Goal: Information Seeking & Learning: Find specific page/section

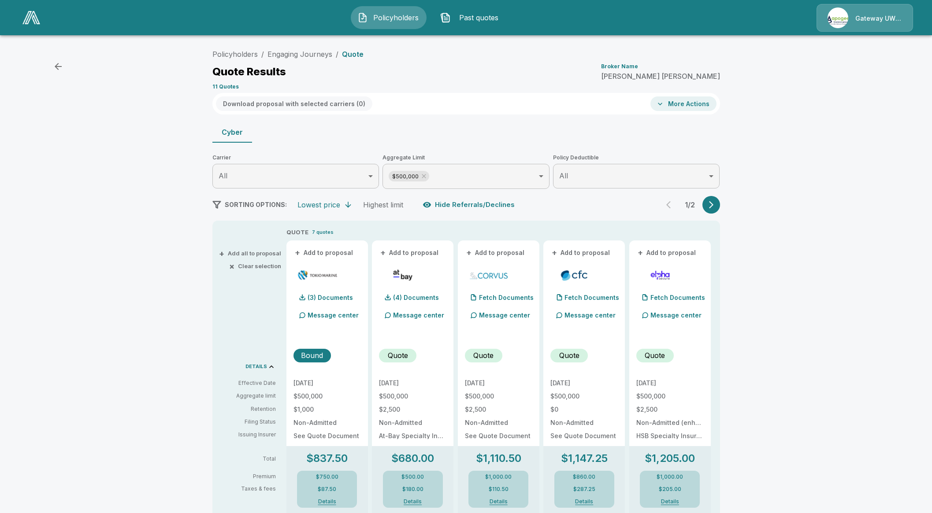
click at [363, 19] on img "button" at bounding box center [362, 17] width 11 height 11
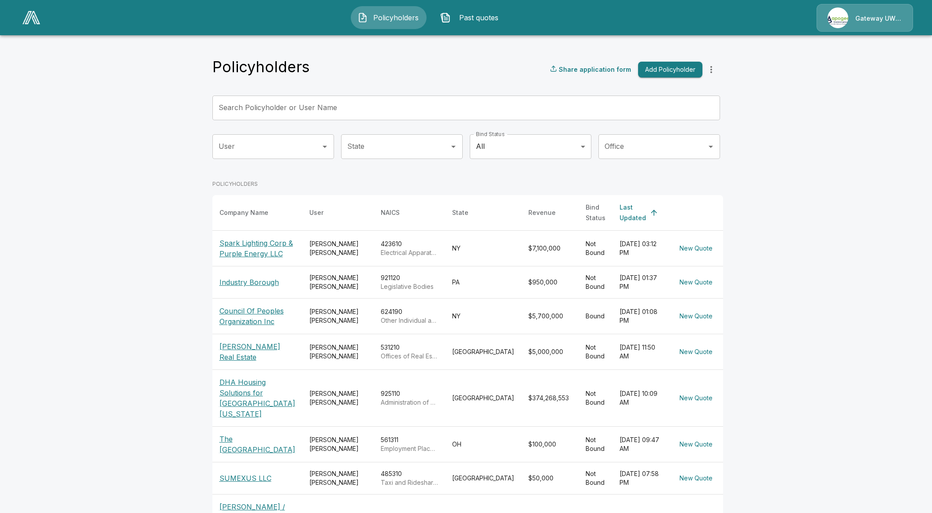
click at [260, 146] on input "User" at bounding box center [266, 146] width 100 height 17
click at [241, 173] on li "Brynn Horna" at bounding box center [277, 171] width 122 height 16
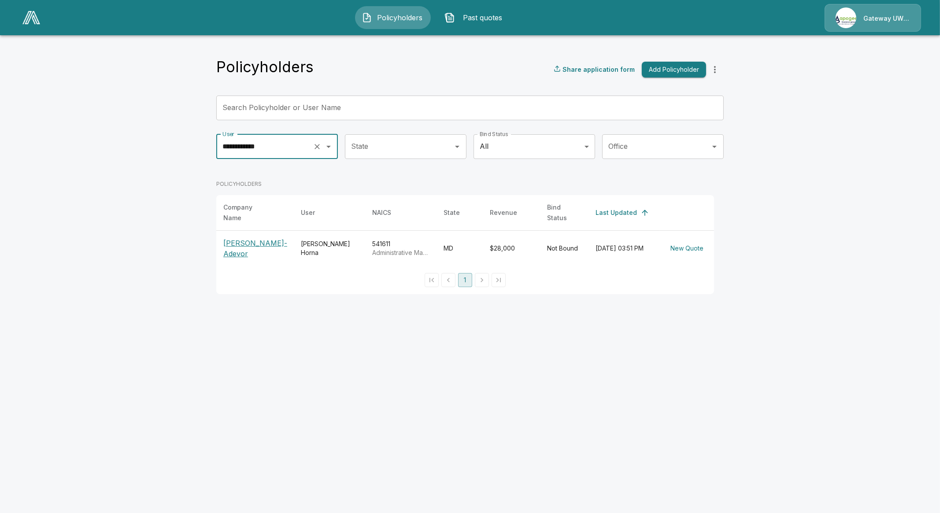
type input "**********"
click at [268, 243] on p "Jan Kelley-Adevor" at bounding box center [254, 248] width 63 height 21
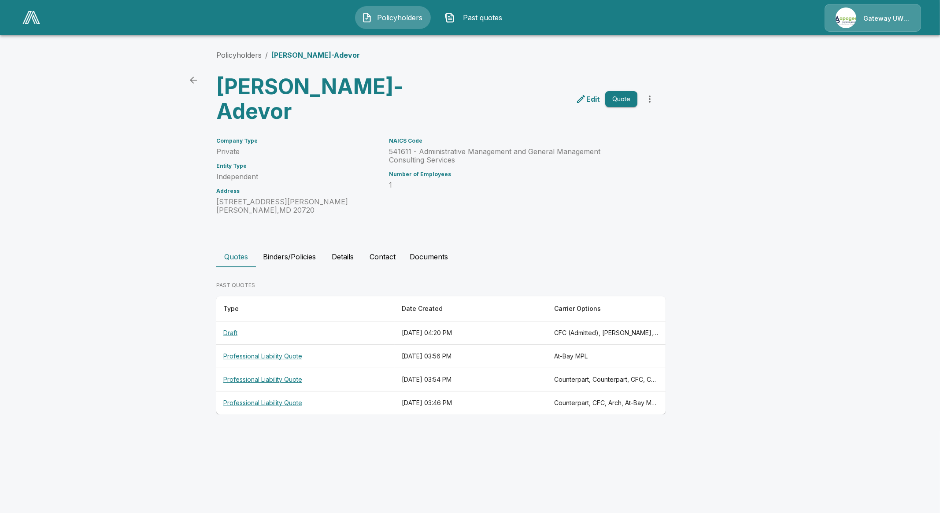
click at [260, 345] on th "Professional Liability Quote" at bounding box center [305, 356] width 178 height 23
click at [252, 392] on th "Professional Liability Quote" at bounding box center [305, 403] width 178 height 23
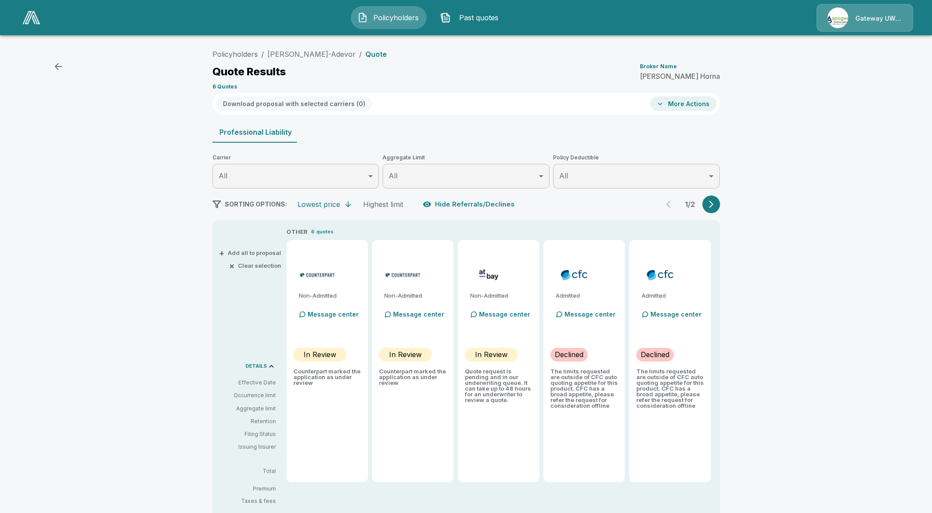
click at [714, 208] on icon "button" at bounding box center [711, 204] width 9 height 9
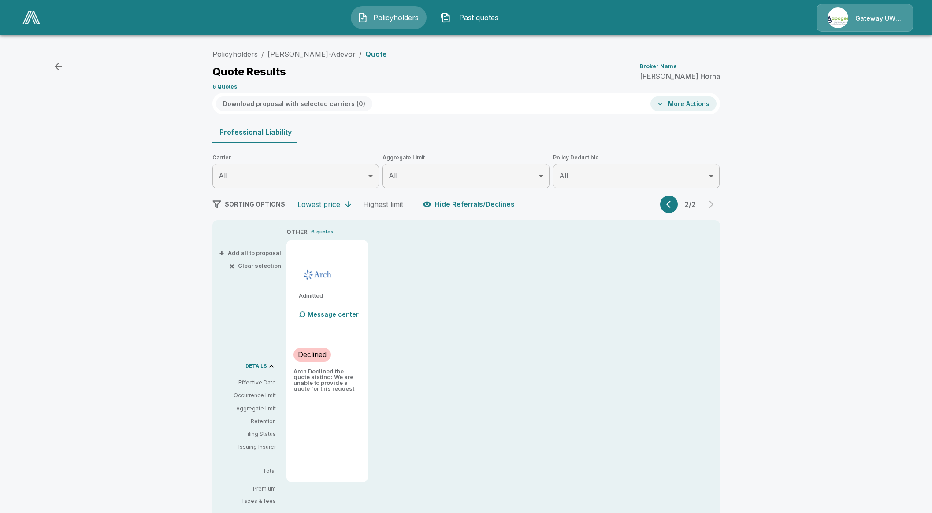
click at [678, 199] on button "button" at bounding box center [669, 205] width 18 height 18
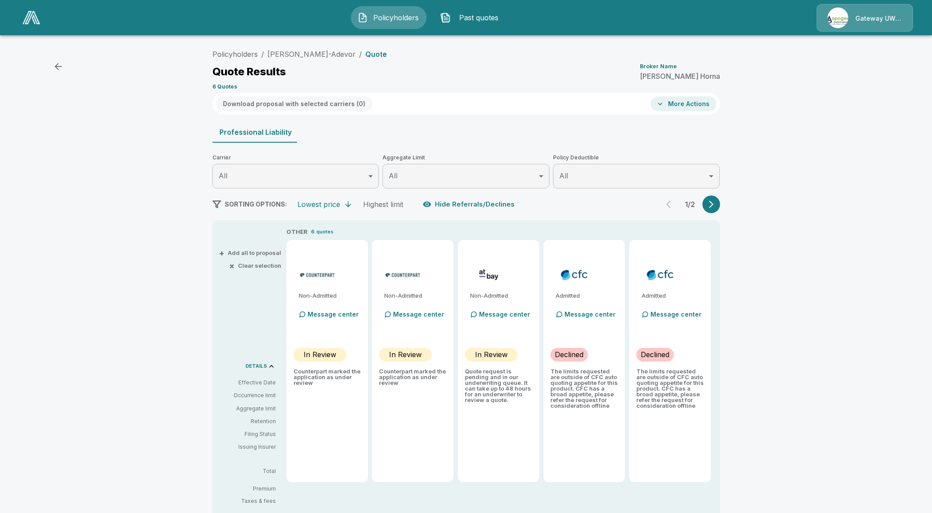
click at [477, 201] on button "Hide Referrals/Declines" at bounding box center [469, 204] width 97 height 17
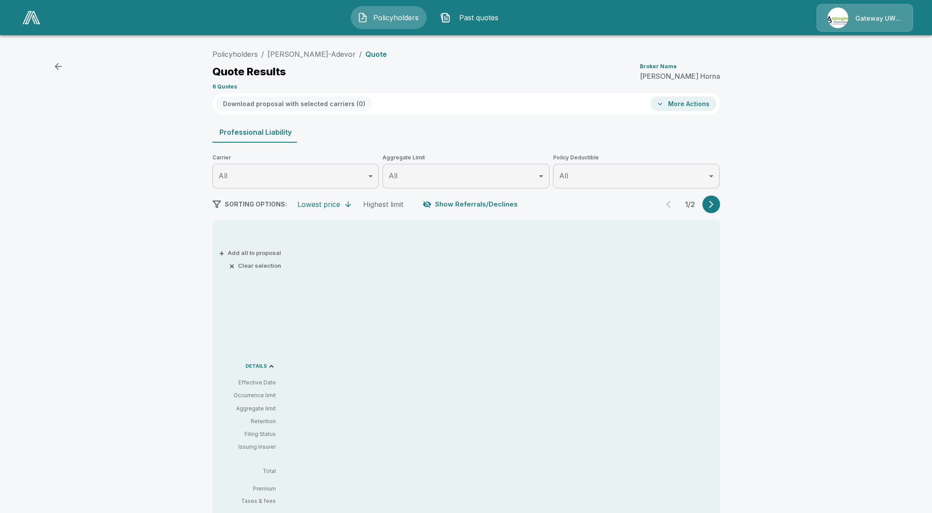
click at [438, 211] on button "Show Referrals/Declines" at bounding box center [471, 204] width 100 height 17
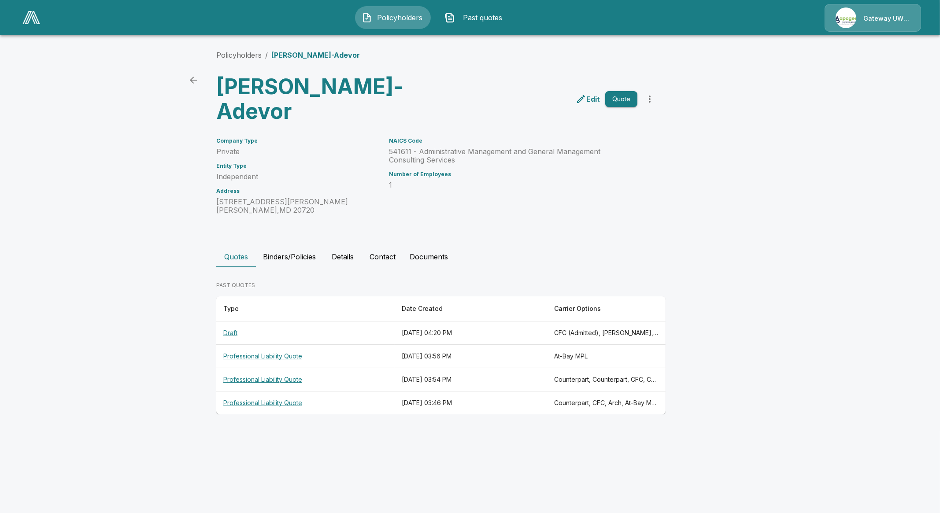
click at [257, 368] on th "Professional Liability Quote" at bounding box center [305, 379] width 178 height 23
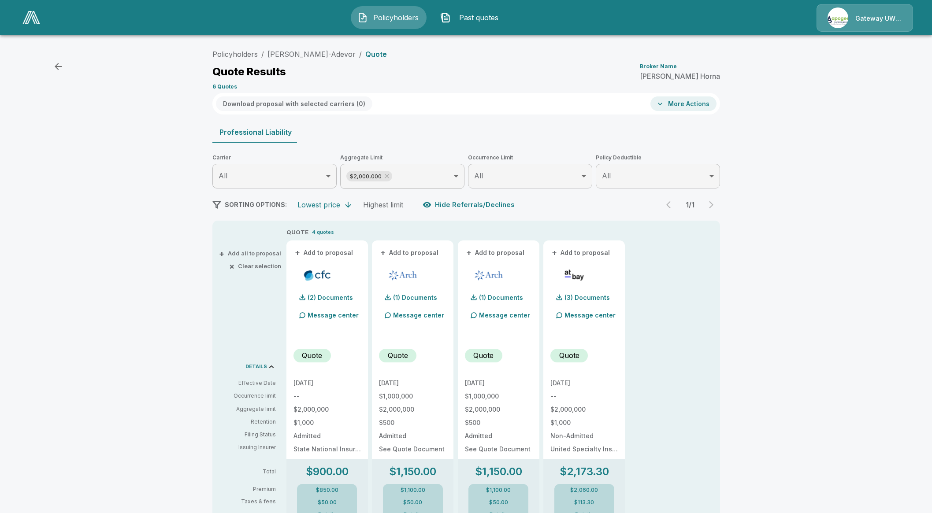
click at [476, 202] on button "Hide Referrals/Declines" at bounding box center [469, 205] width 97 height 17
click at [476, 202] on button "Show Referrals/Declines" at bounding box center [471, 205] width 100 height 17
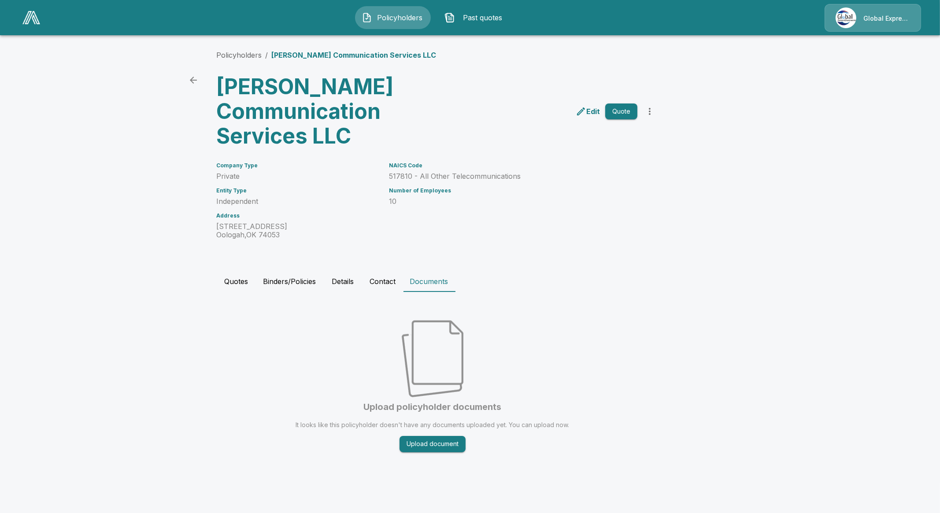
click at [397, 21] on span "Policyholders" at bounding box center [400, 17] width 48 height 11
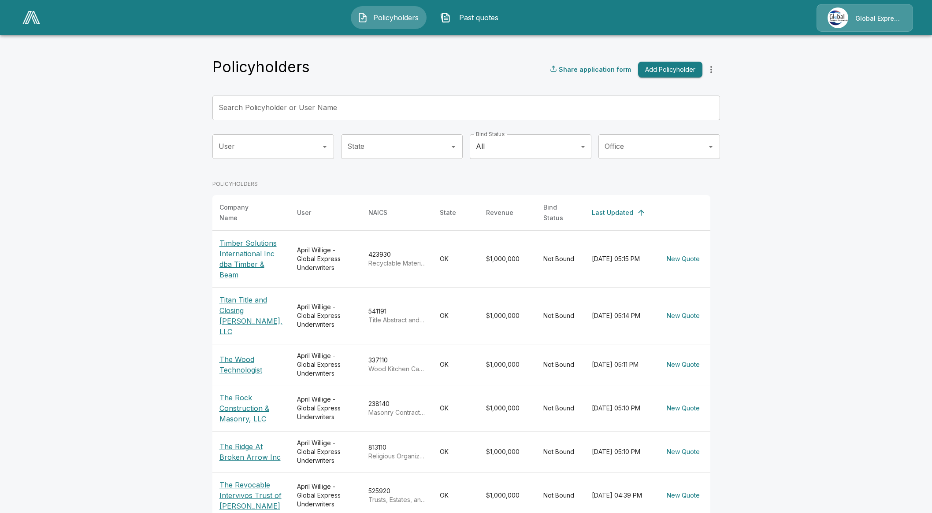
click at [411, 101] on input "Search Policyholder or User Name" at bounding box center [461, 108] width 498 height 25
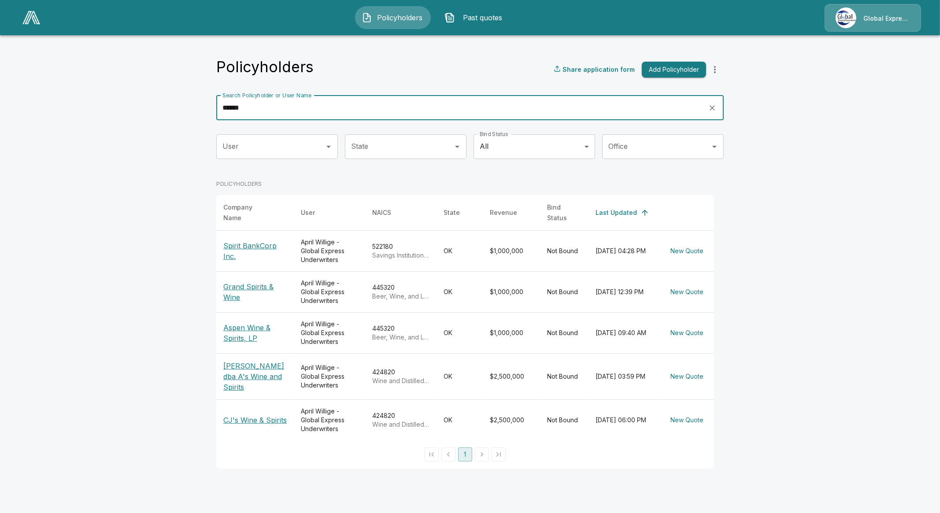
type input "******"
click at [238, 243] on p "Spirit BankCorp Inc." at bounding box center [254, 251] width 63 height 21
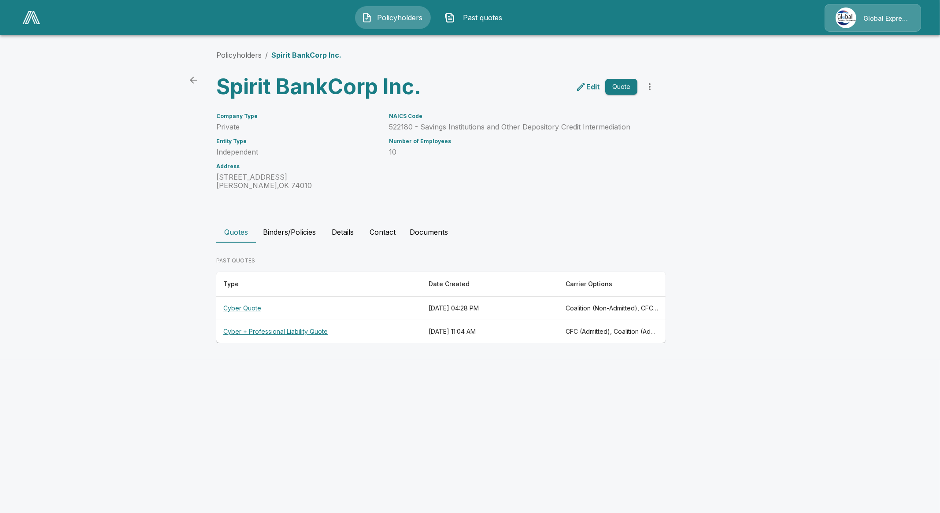
click at [302, 225] on button "Binders/Policies" at bounding box center [289, 232] width 67 height 21
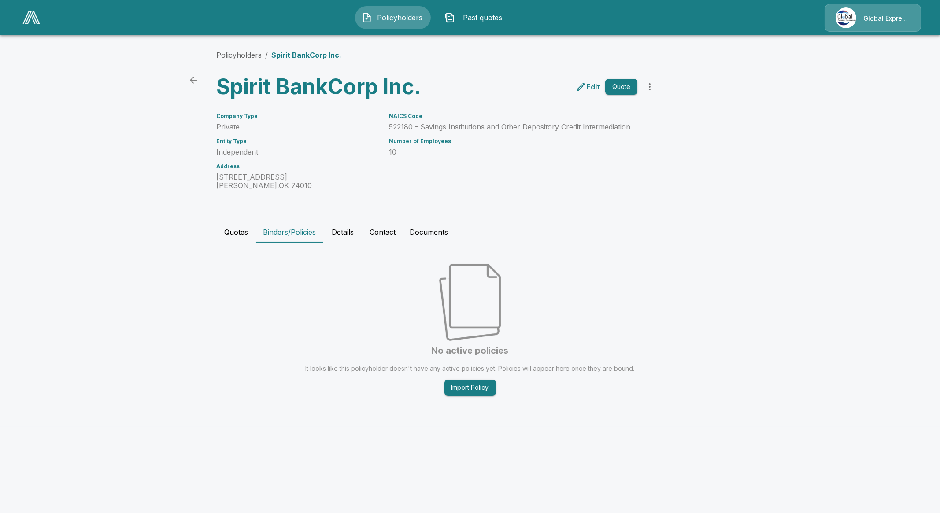
click at [353, 234] on button "Details" at bounding box center [343, 232] width 40 height 21
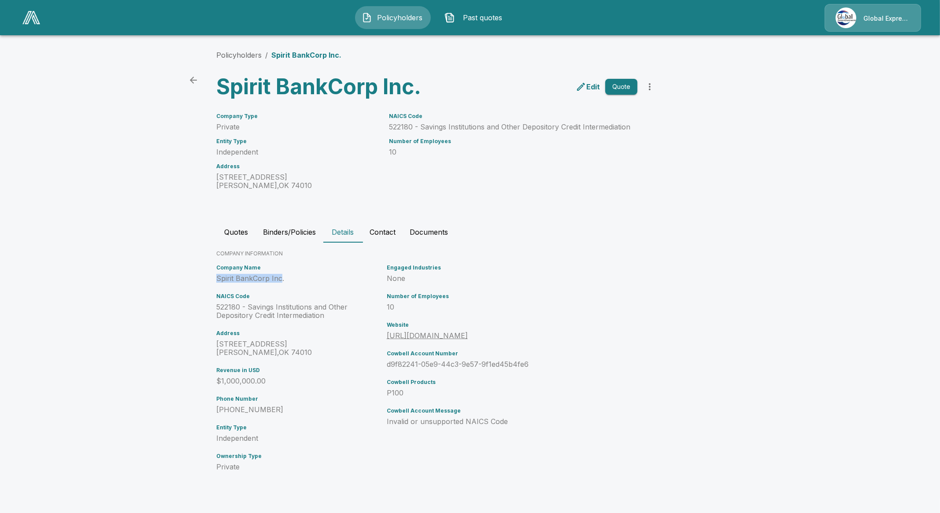
drag, startPoint x: 282, startPoint y: 278, endPoint x: 214, endPoint y: 281, distance: 68.8
click at [214, 281] on div "Company Name Spirit BankCorp Inc. NAICS Code 522180 - Savings Institutions and …" at bounding box center [298, 371] width 171 height 221
click at [434, 336] on link "[URL][DOMAIN_NAME]" at bounding box center [427, 335] width 81 height 9
click at [508, 266] on h6 "Engaged Industries" at bounding box center [491, 268] width 209 height 6
